Goal: Find contact information: Find contact information

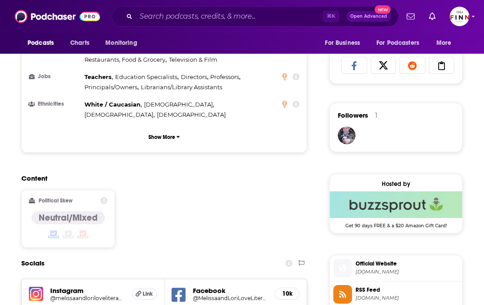
scroll to position [776, 0]
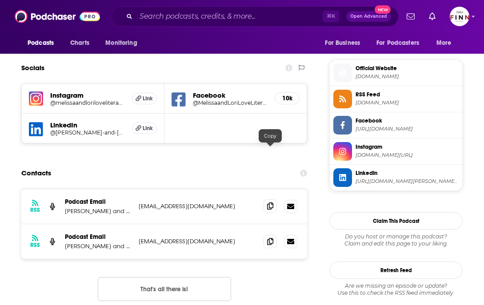
click at [268, 203] on icon at bounding box center [270, 206] width 6 height 7
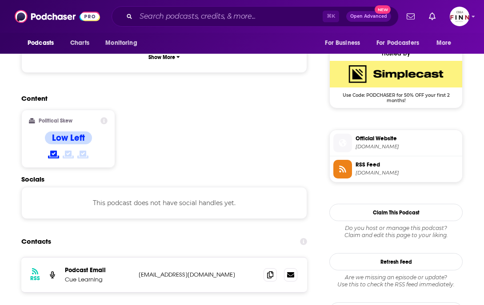
scroll to position [641, 0]
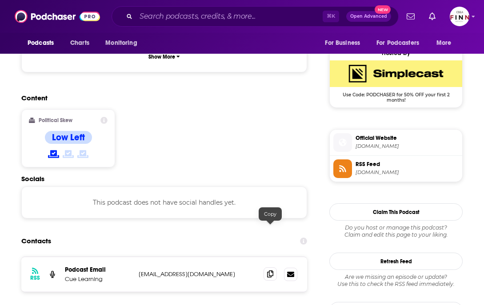
click at [273, 271] on icon at bounding box center [270, 274] width 6 height 7
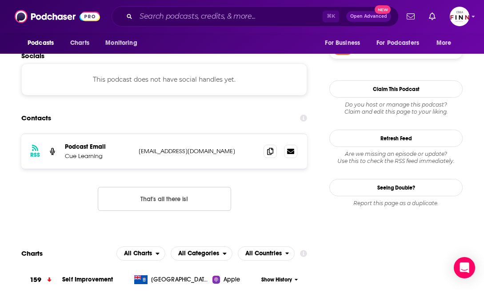
scroll to position [765, 0]
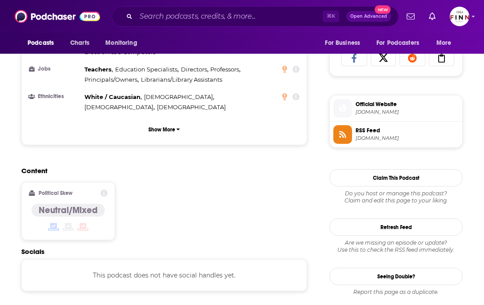
scroll to position [655, 0]
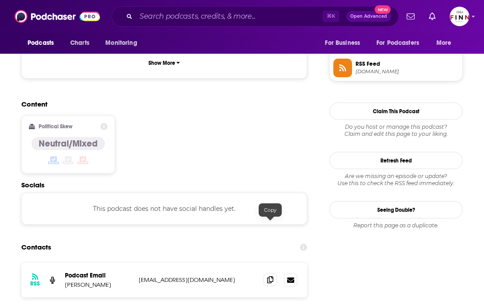
click at [270, 277] on icon at bounding box center [270, 280] width 6 height 7
